Goal: Navigation & Orientation: Find specific page/section

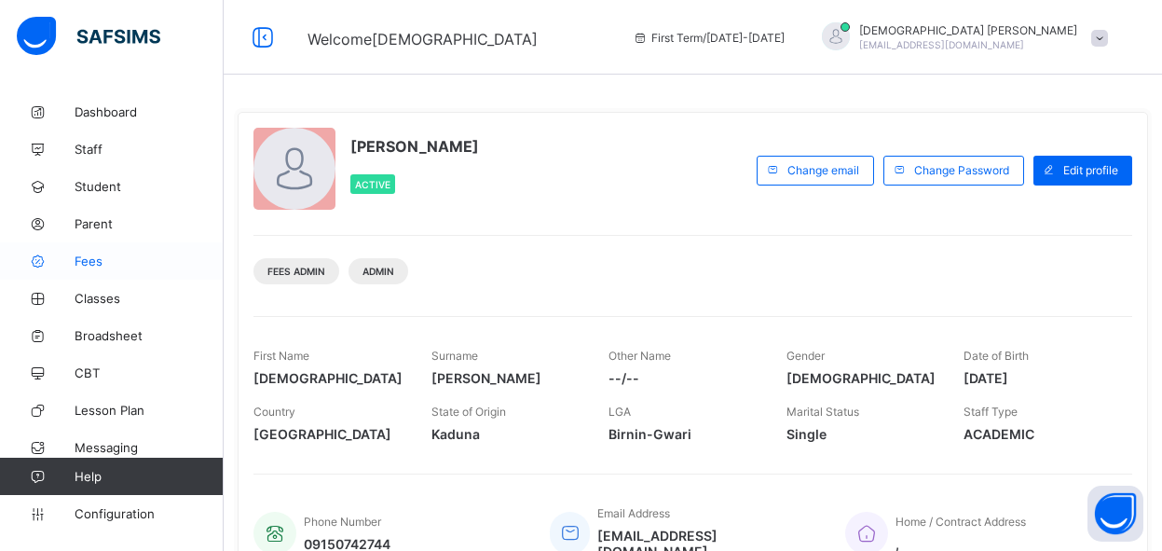
click at [108, 258] on span "Fees" at bounding box center [149, 260] width 149 height 15
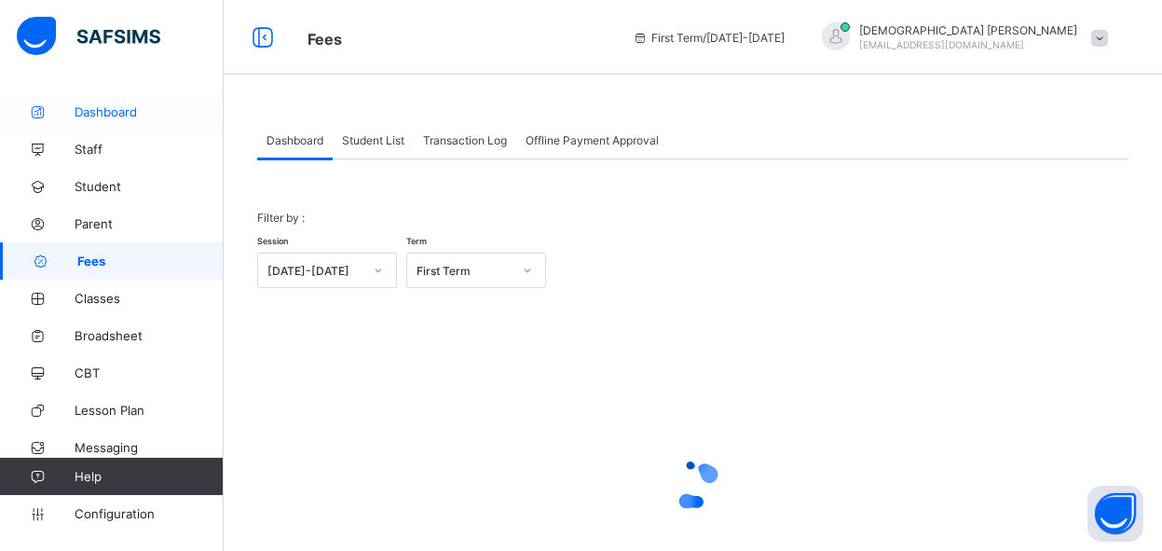
click at [119, 116] on span "Dashboard" at bounding box center [149, 111] width 149 height 15
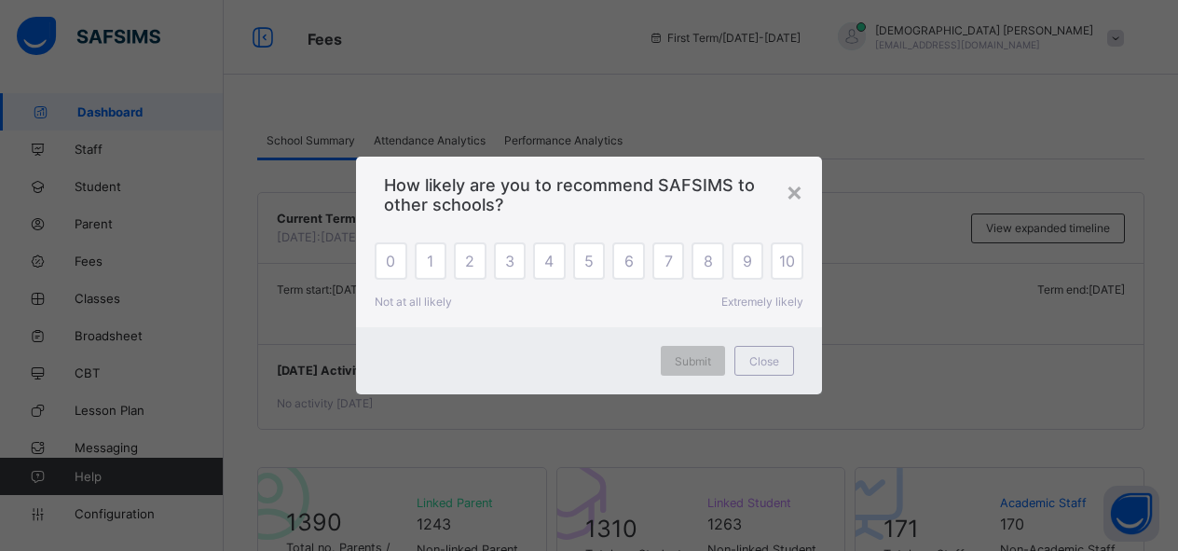
click at [757, 361] on span "Close" at bounding box center [764, 361] width 30 height 14
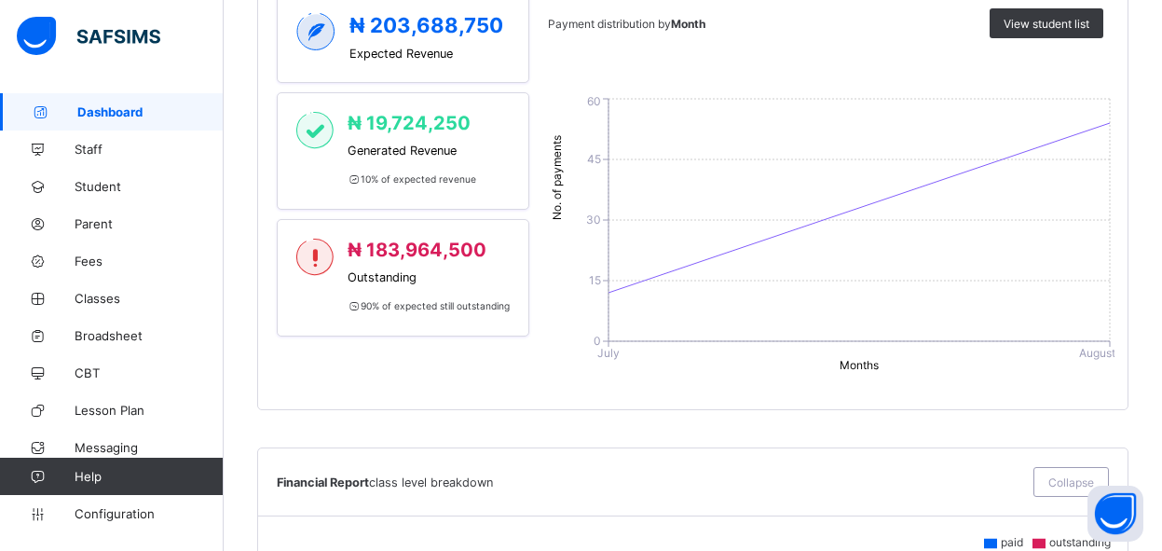
scroll to position [936, 0]
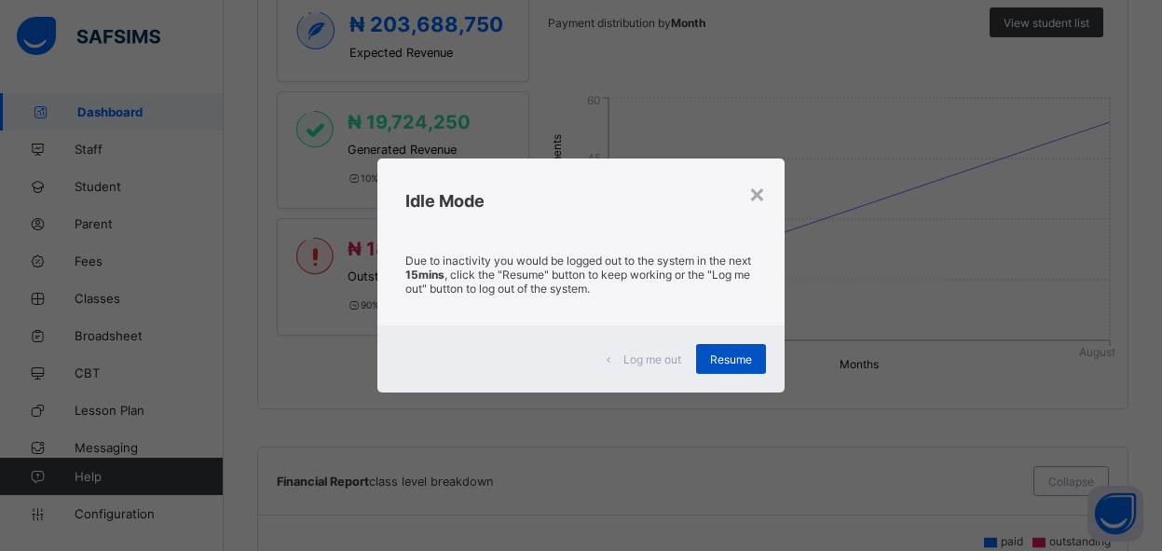
click at [745, 357] on span "Resume" at bounding box center [731, 359] width 42 height 14
